Goal: Check status: Check status

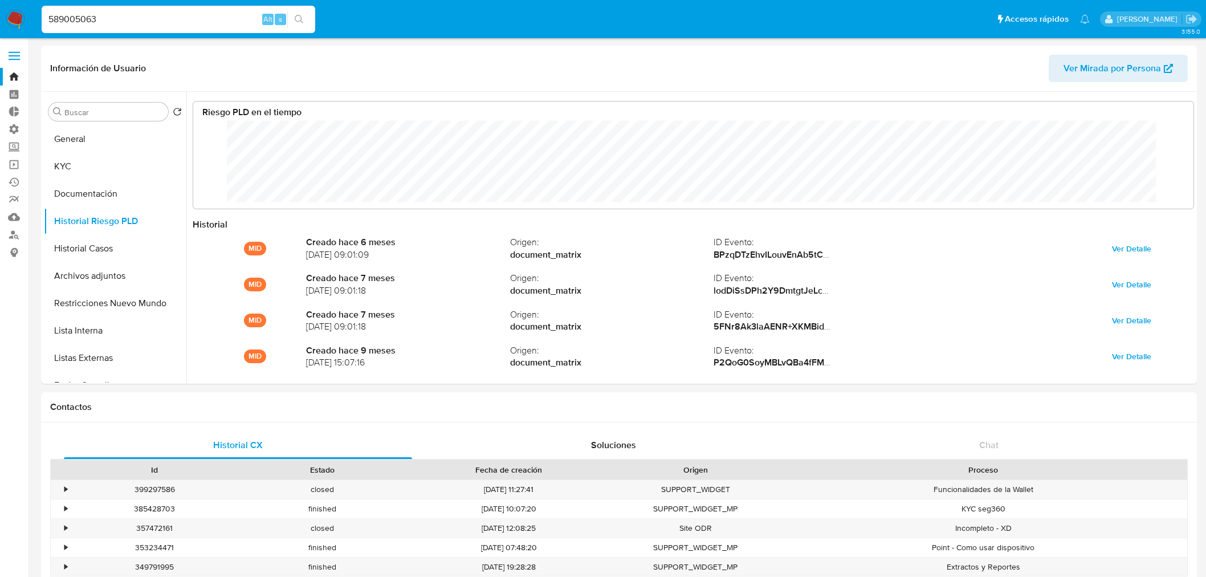
select select "10"
click at [120, 18] on input "589005063" at bounding box center [179, 19] width 274 height 15
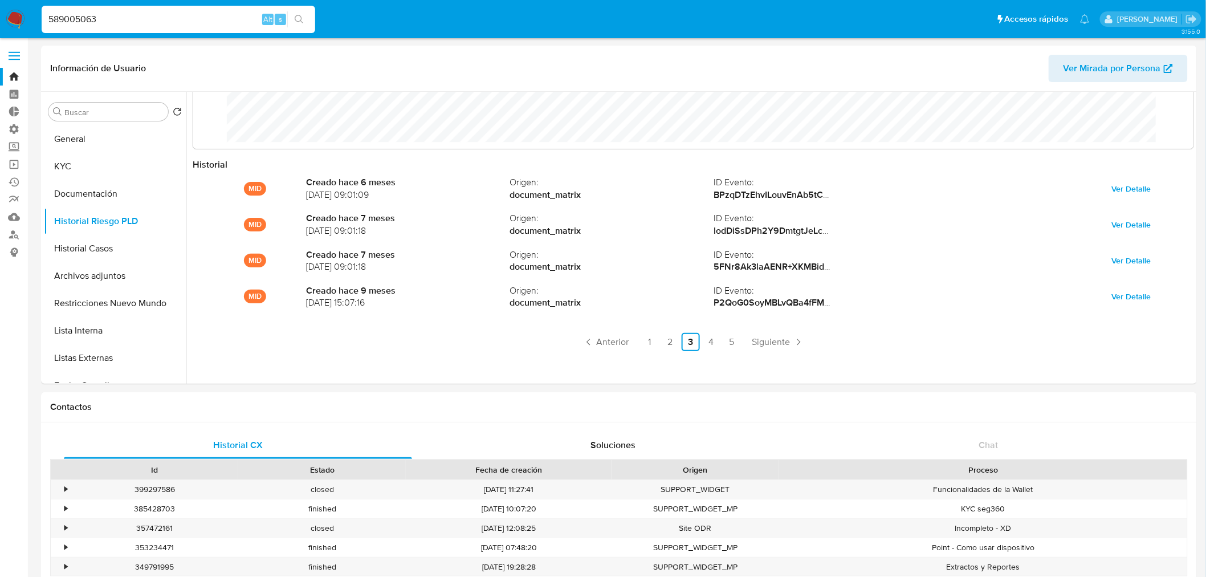
click at [143, 14] on input "589005063" at bounding box center [179, 19] width 274 height 15
click at [151, 19] on input "589005063" at bounding box center [179, 19] width 274 height 15
drag, startPoint x: 193, startPoint y: 16, endPoint x: -72, endPoint y: 12, distance: 265.1
type input "139439643"
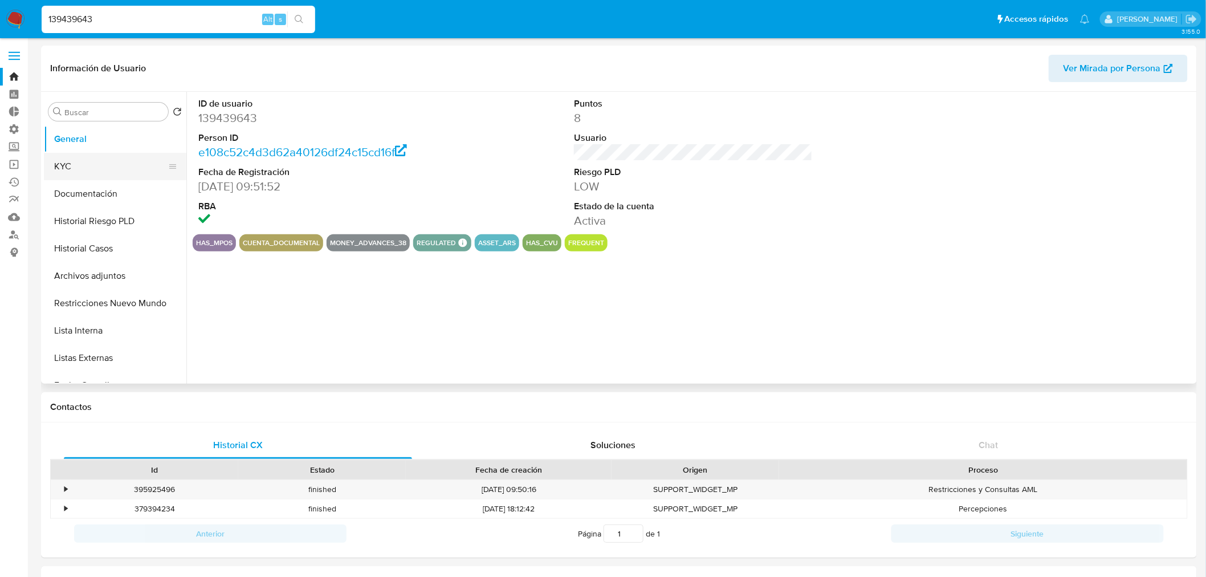
select select "10"
click at [110, 169] on button "KYC" at bounding box center [110, 166] width 133 height 27
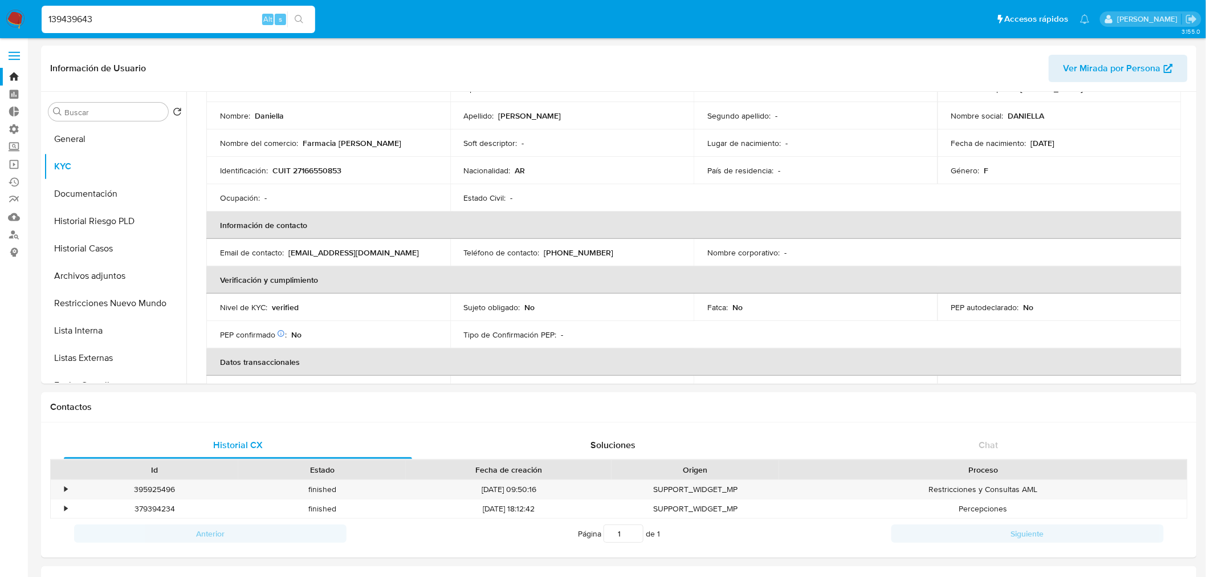
scroll to position [127, 0]
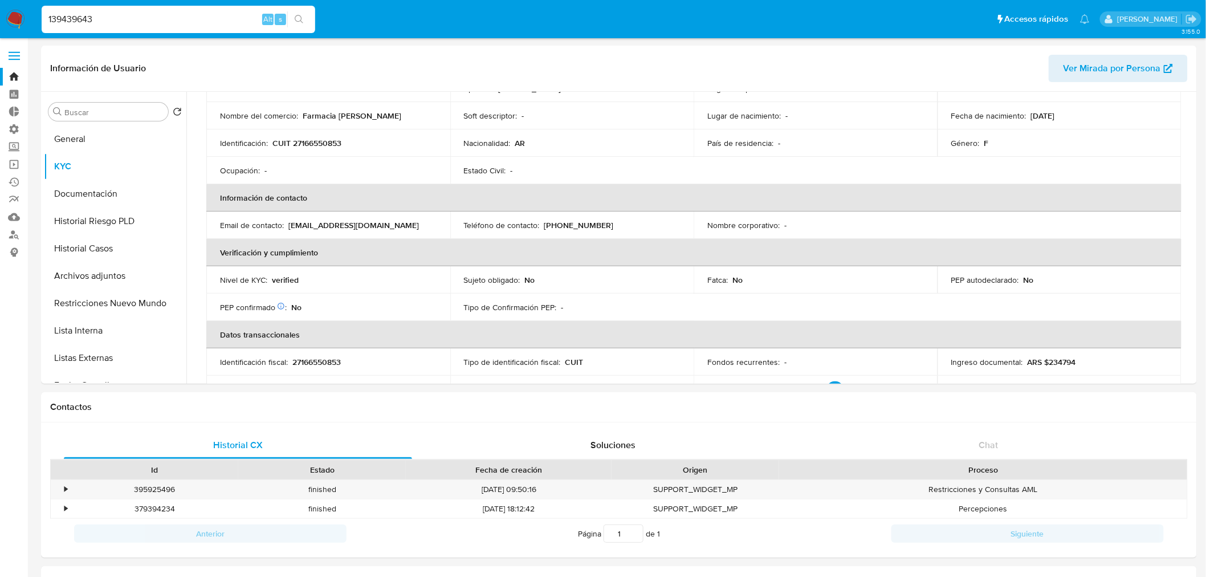
drag, startPoint x: 137, startPoint y: 18, endPoint x: -170, endPoint y: 27, distance: 306.9
click at [95, 197] on button "Documentación" at bounding box center [110, 193] width 133 height 27
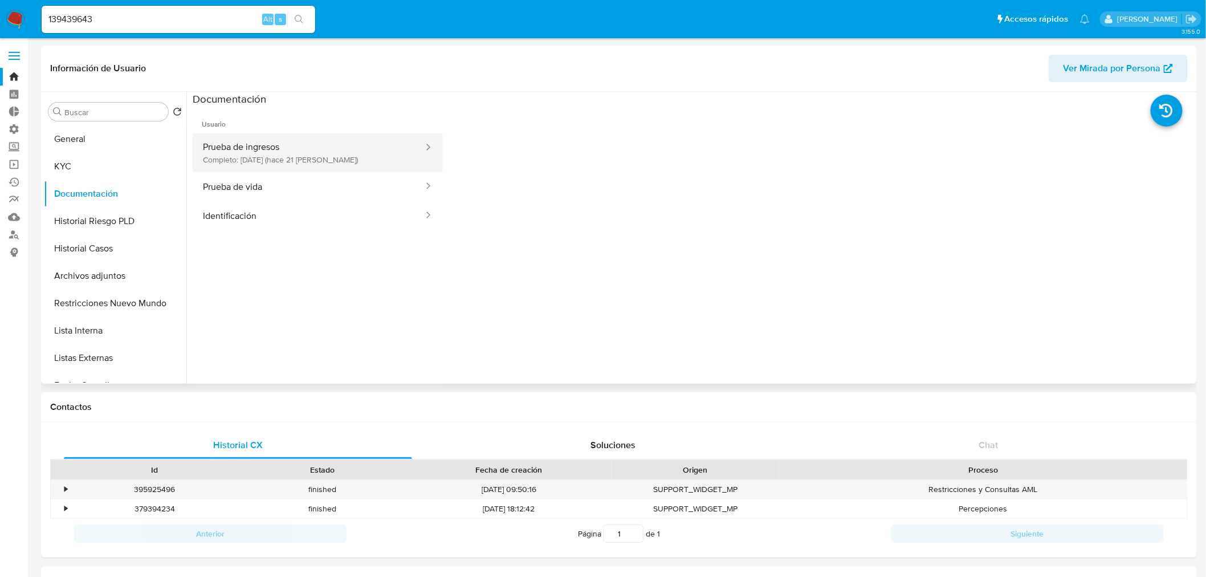
click at [278, 162] on button "Prueba de ingresos Completo: [DATE] (hace 21 [PERSON_NAME])" at bounding box center [309, 152] width 232 height 39
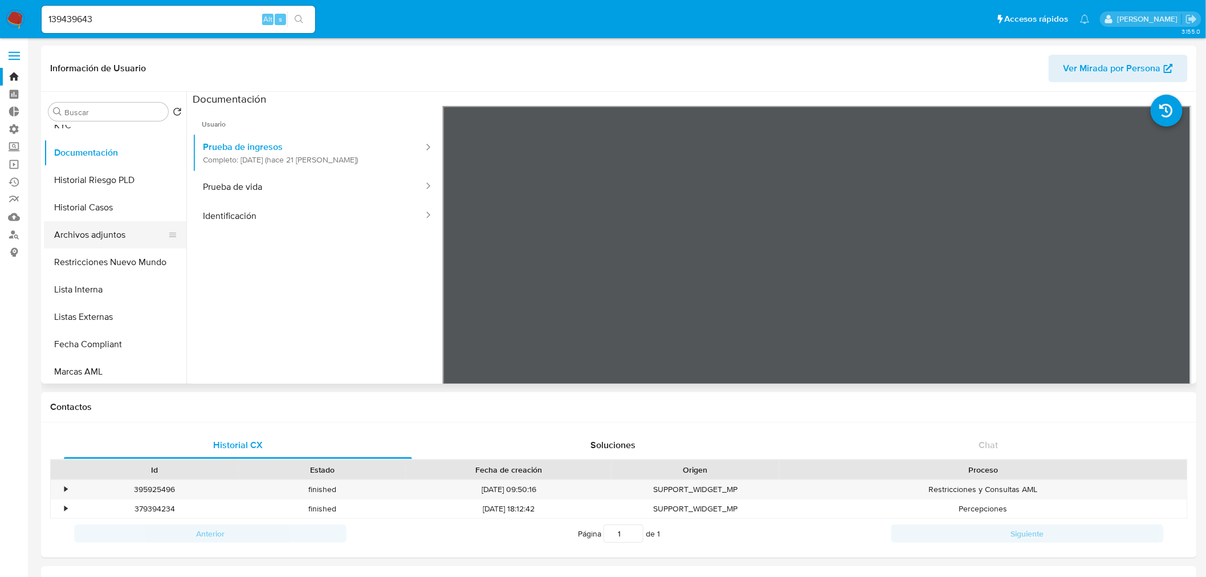
scroll to position [63, 0]
click at [104, 365] on button "Perfiles" at bounding box center [110, 376] width 133 height 27
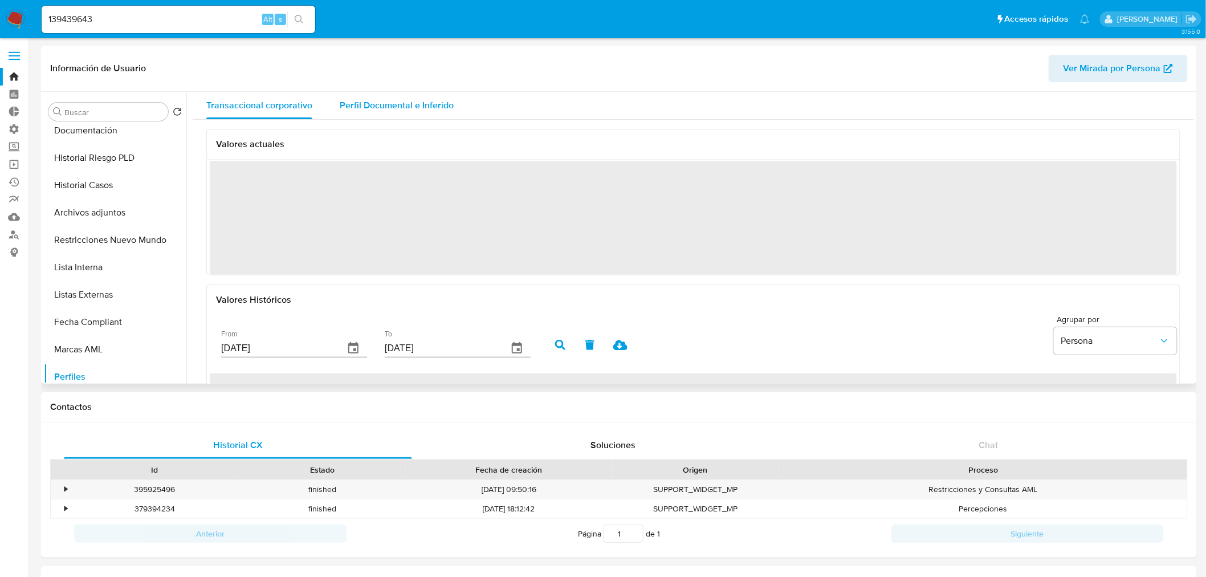
click at [396, 105] on span "Perfil Documental e Inferido" at bounding box center [397, 105] width 114 height 13
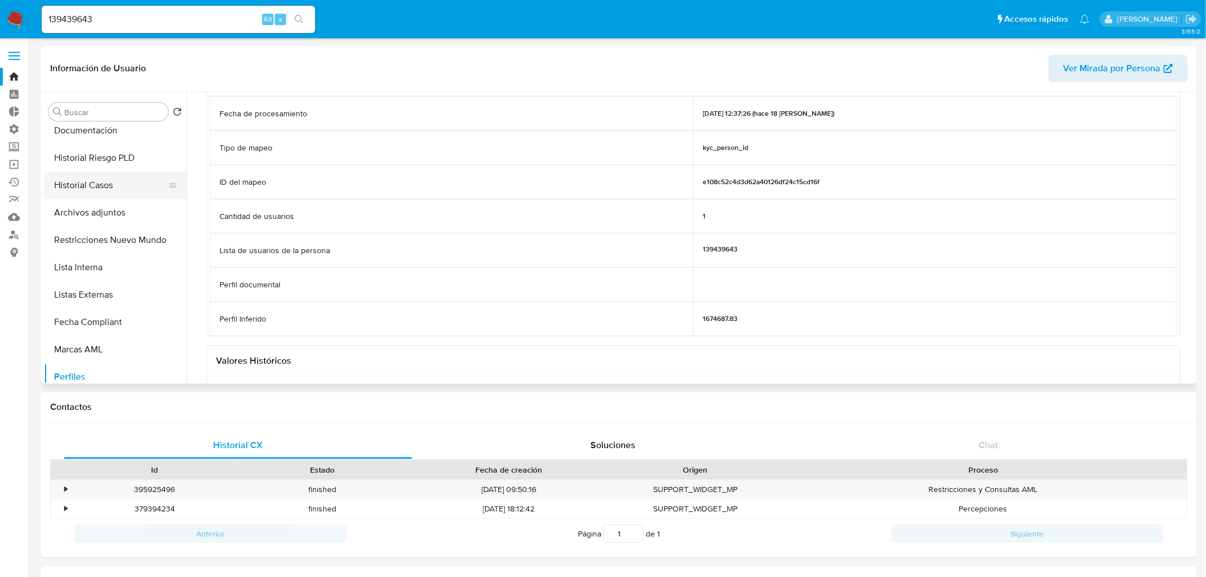
click at [98, 182] on button "Historial Casos" at bounding box center [110, 185] width 133 height 27
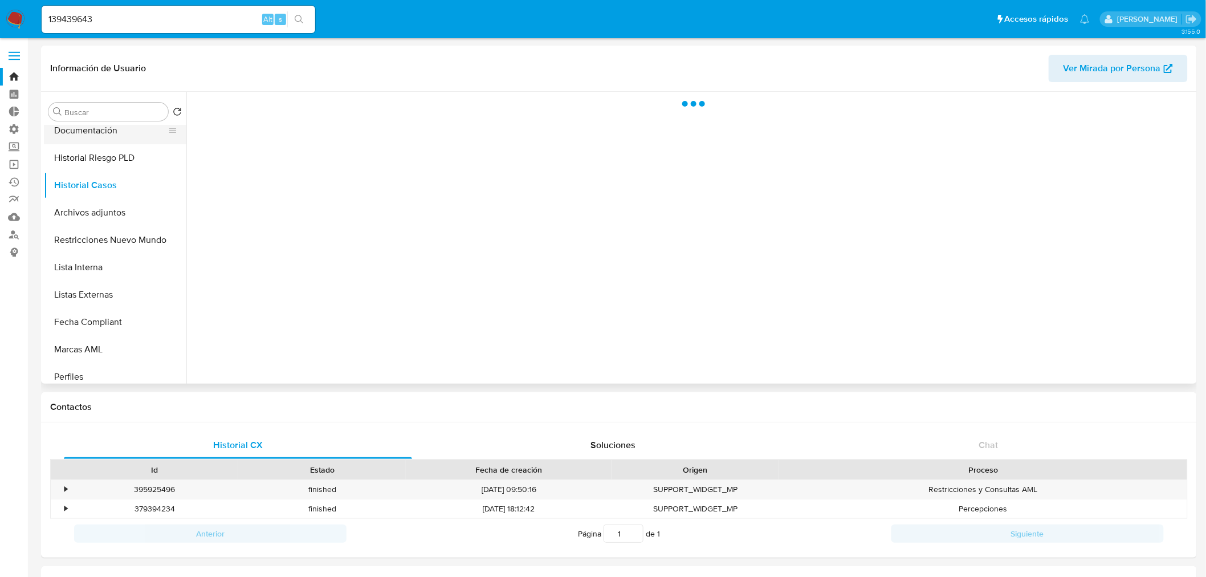
click at [117, 128] on button "Documentación" at bounding box center [110, 130] width 133 height 27
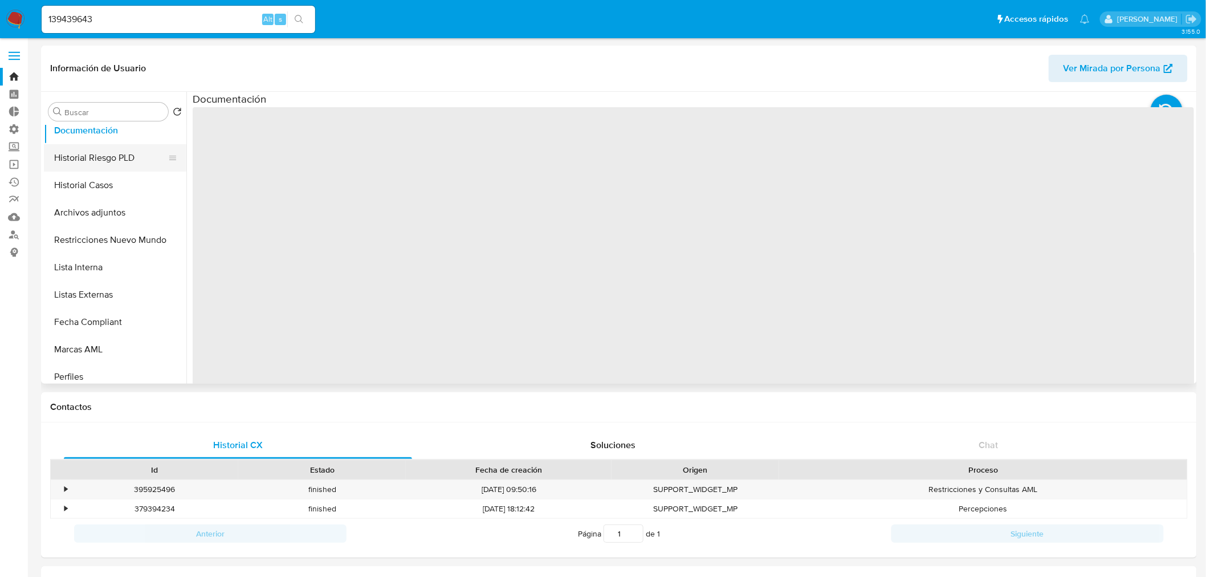
click at [113, 149] on button "Historial Riesgo PLD" at bounding box center [110, 157] width 133 height 27
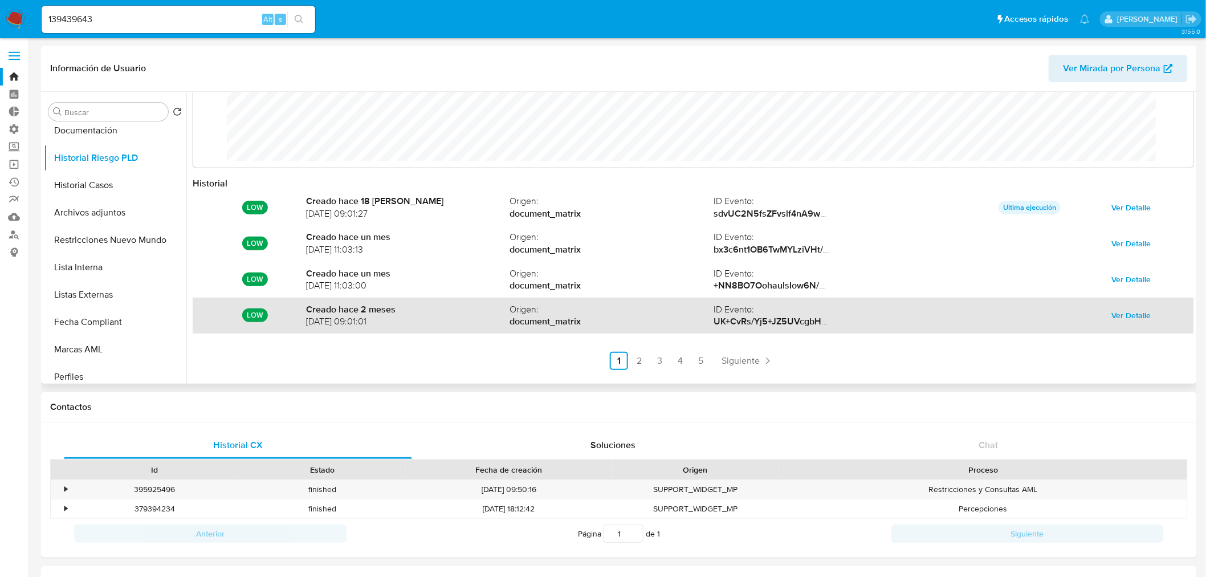
scroll to position [60, 0]
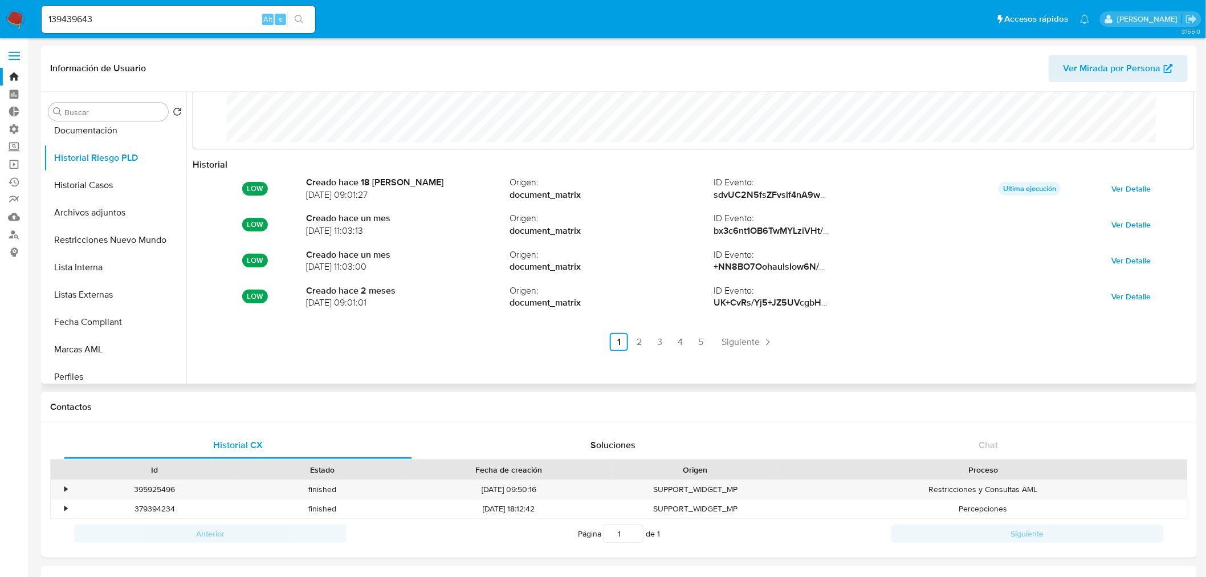
click at [668, 344] on ul "Anterior 1 2 3 4 5 Siguiente" at bounding box center [694, 342] width 1002 height 18
click at [661, 343] on link "3" at bounding box center [660, 342] width 18 height 18
click at [682, 344] on link "3" at bounding box center [691, 342] width 18 height 18
click at [706, 342] on link "4" at bounding box center [711, 342] width 18 height 18
click at [691, 339] on link "3" at bounding box center [691, 342] width 18 height 18
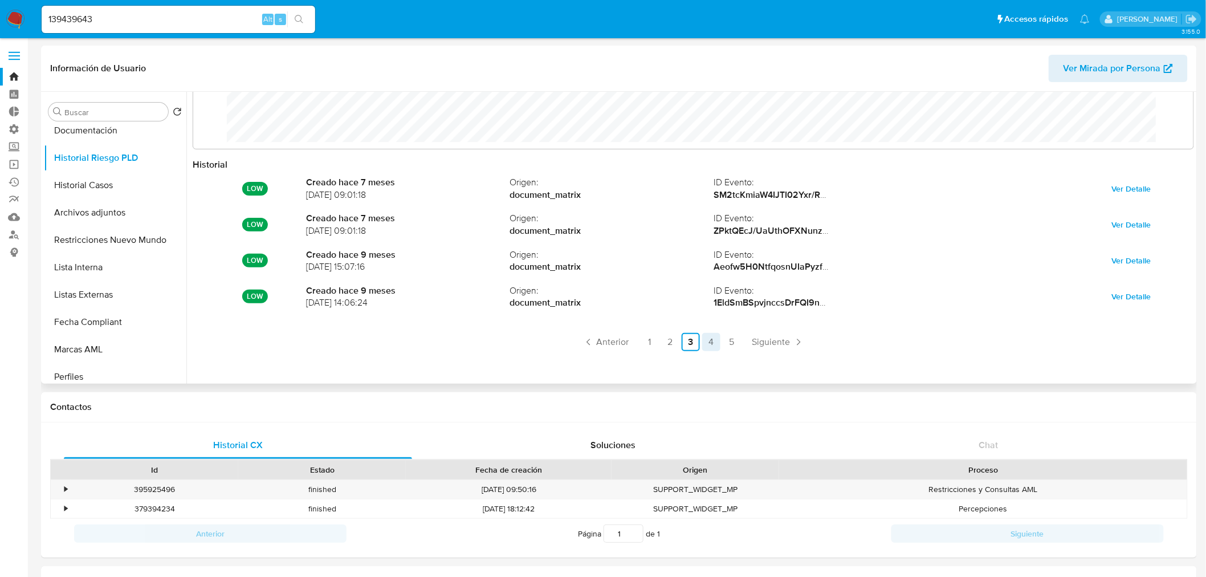
click at [708, 337] on link "4" at bounding box center [711, 342] width 18 height 18
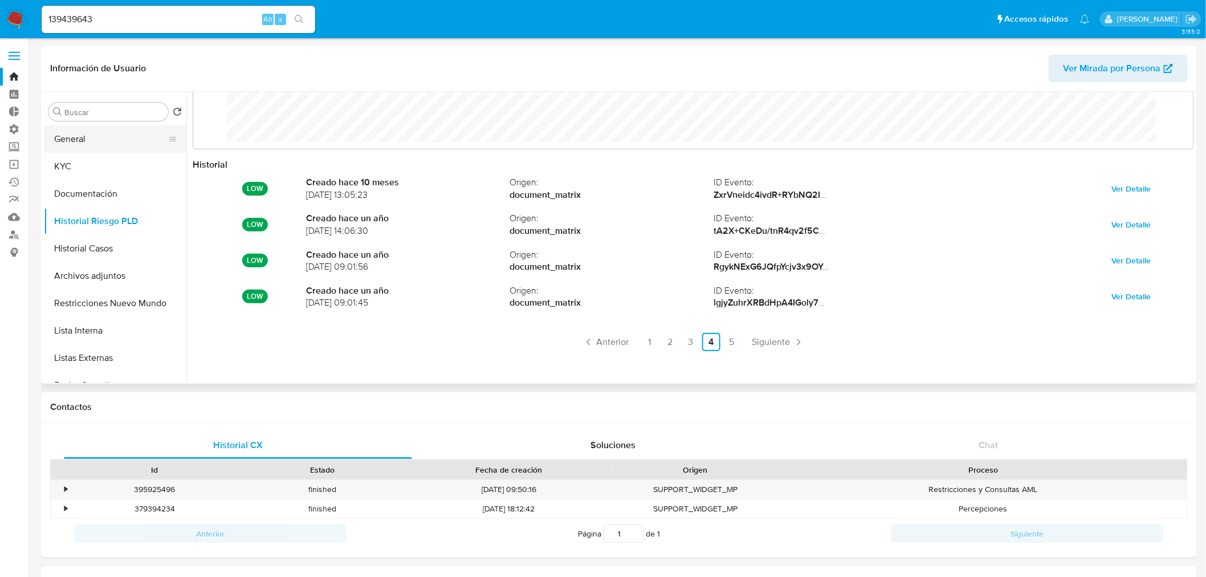
click at [87, 140] on button "General" at bounding box center [110, 138] width 133 height 27
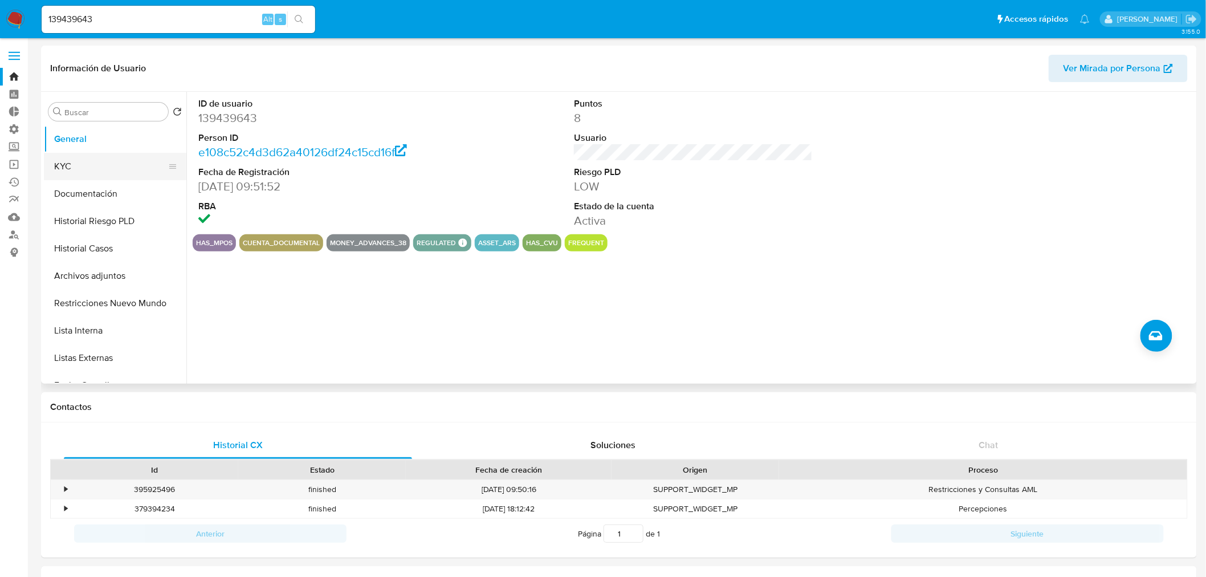
click at [93, 153] on button "KYC" at bounding box center [110, 166] width 133 height 27
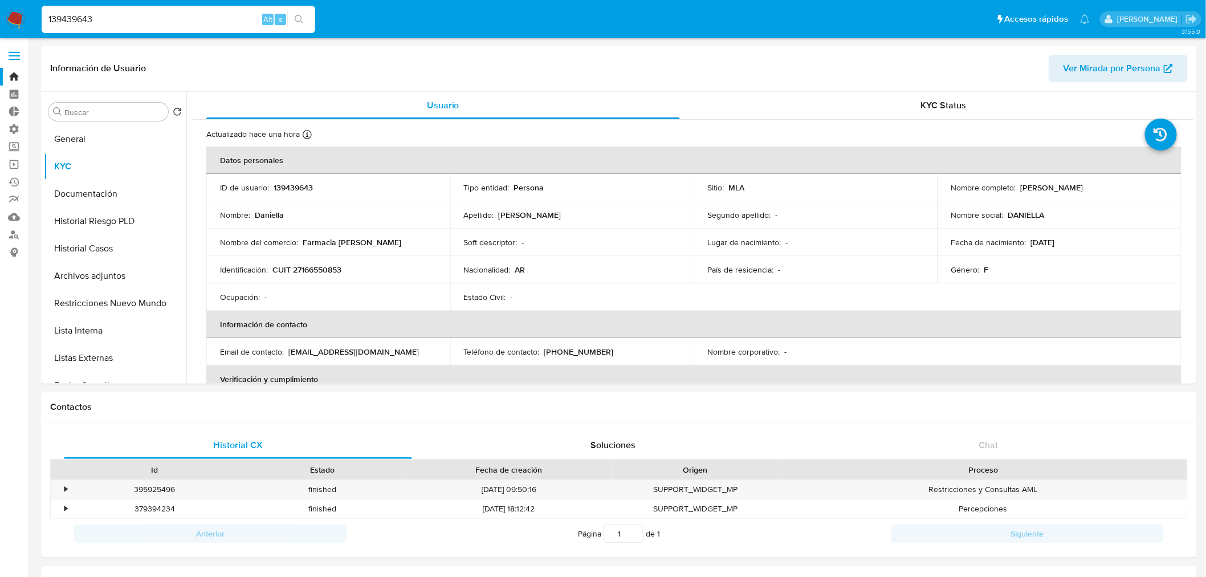
drag, startPoint x: 228, startPoint y: 20, endPoint x: -133, endPoint y: 6, distance: 361.1
paste input "58900506"
type input "589005063"
drag, startPoint x: 303, startPoint y: 20, endPoint x: 287, endPoint y: 51, distance: 35.2
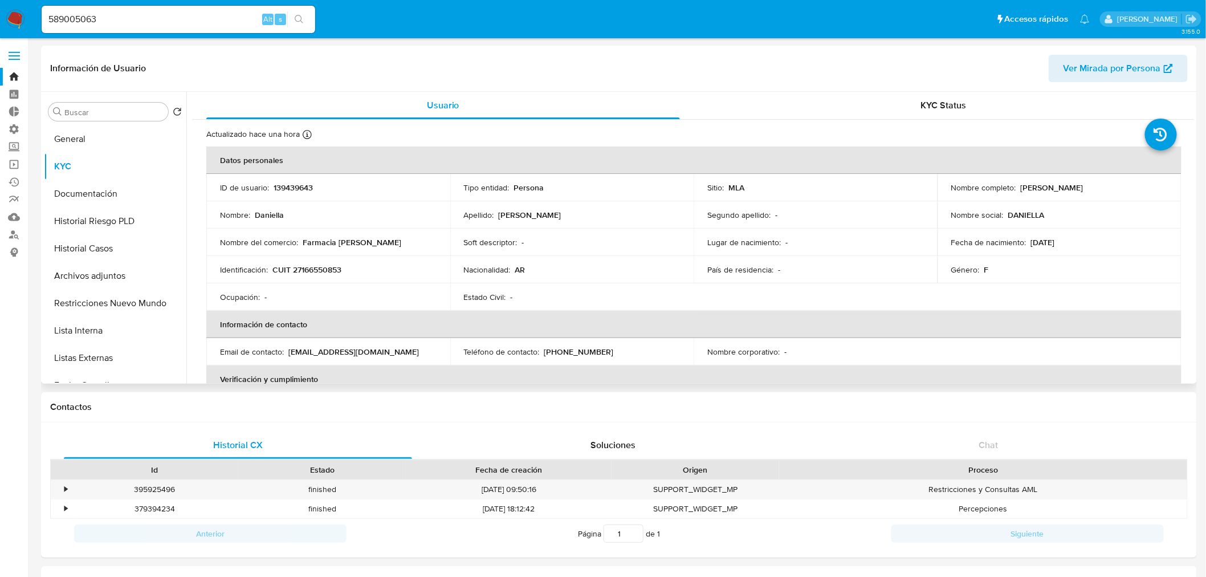
click at [303, 20] on icon "search-icon" at bounding box center [299, 19] width 9 height 9
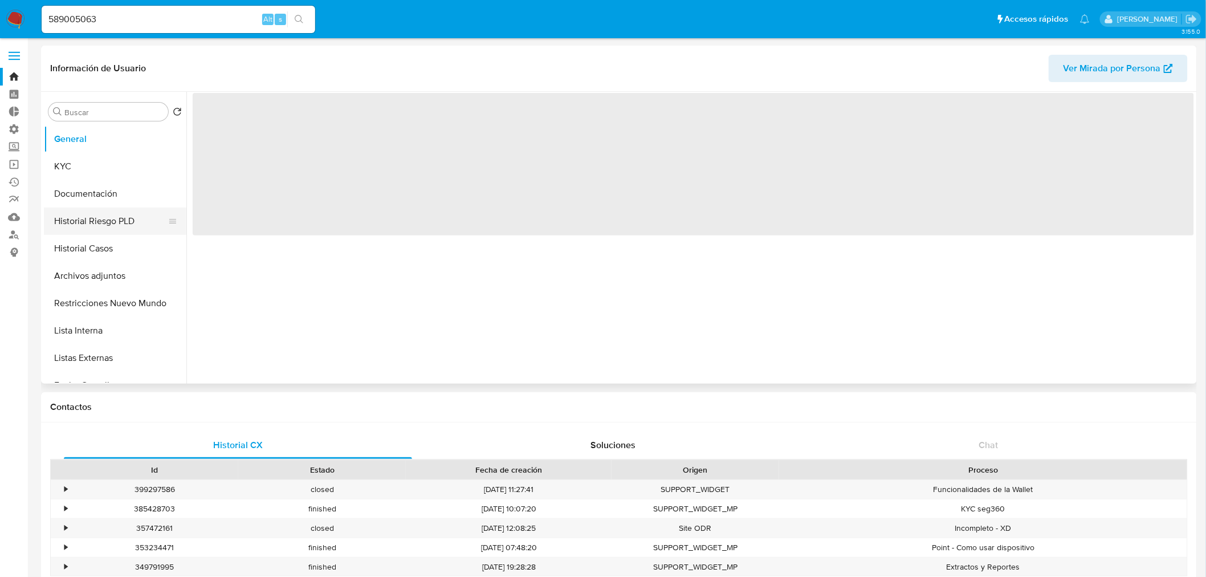
click at [117, 220] on button "Historial Riesgo PLD" at bounding box center [110, 221] width 133 height 27
select select "10"
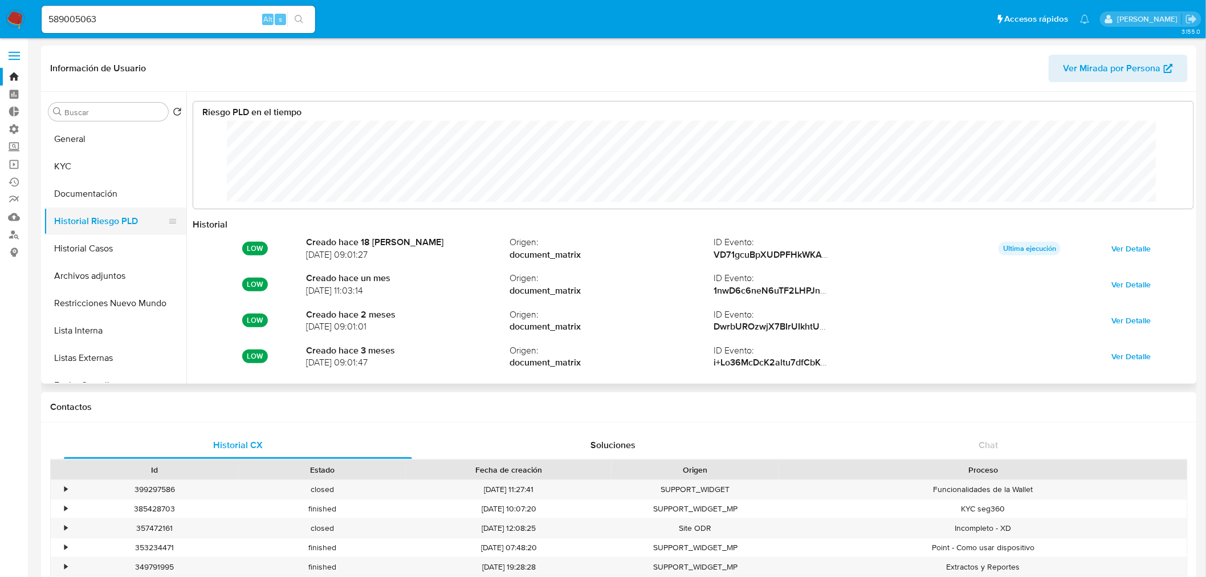
scroll to position [86, 978]
click at [109, 222] on button "Historial Riesgo PLD" at bounding box center [110, 221] width 133 height 27
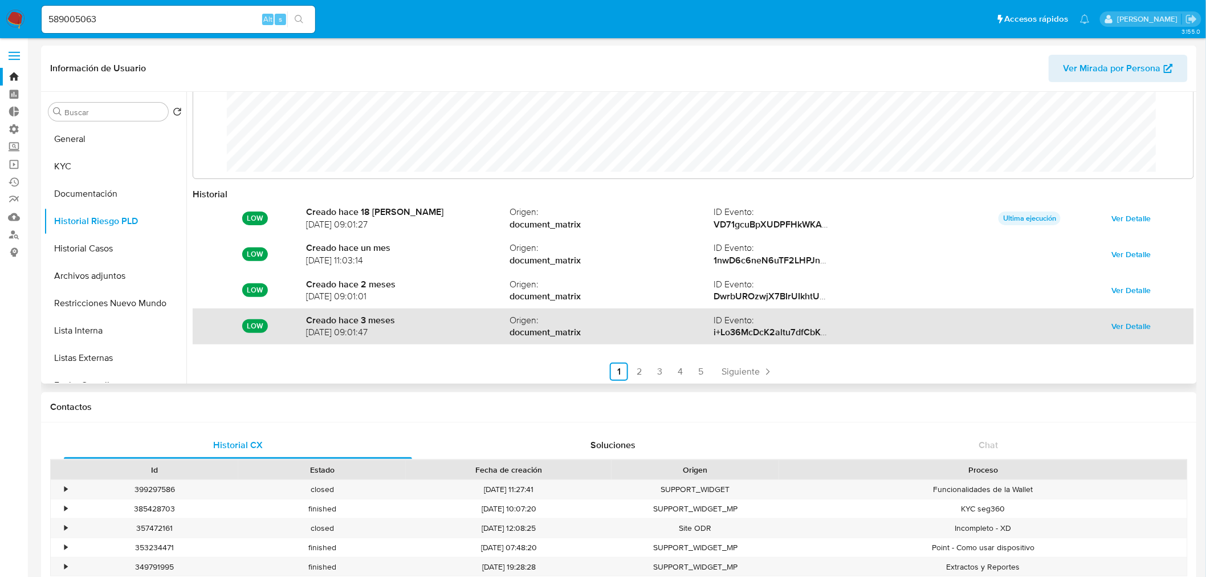
scroll to position [60, 0]
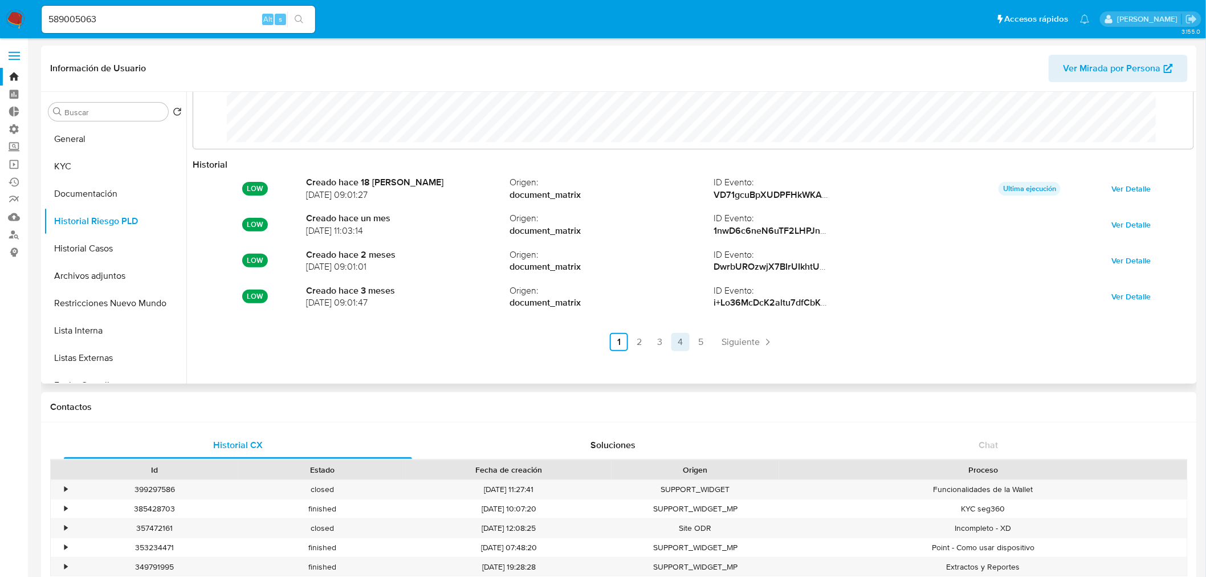
click at [673, 337] on link "4" at bounding box center [681, 342] width 18 height 18
click at [692, 339] on link "3" at bounding box center [691, 342] width 18 height 18
drag, startPoint x: 105, startPoint y: 16, endPoint x: -147, endPoint y: 2, distance: 252.4
